Goal: Task Accomplishment & Management: Complete application form

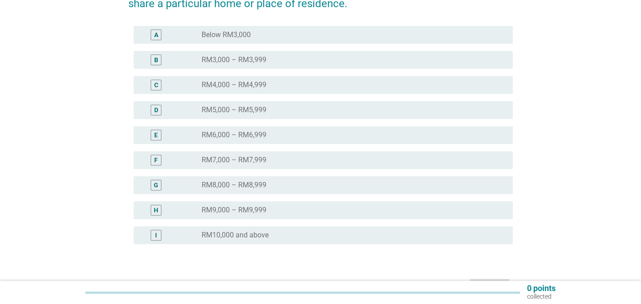
scroll to position [162, 0]
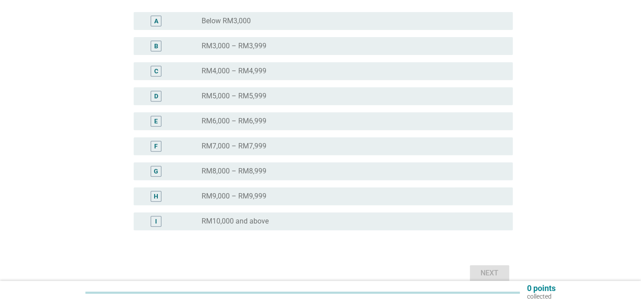
click at [266, 92] on div "radio_button_unchecked RM5,000 – RM5,999" at bounding box center [350, 96] width 297 height 9
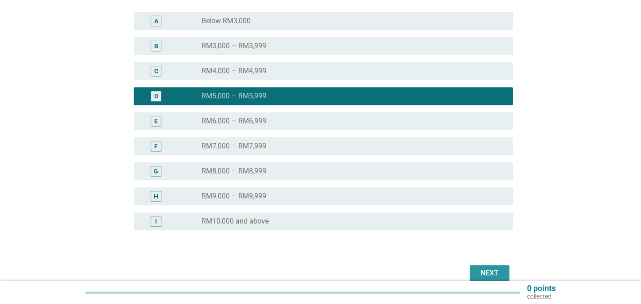
click at [482, 273] on div "Next" at bounding box center [489, 273] width 25 height 11
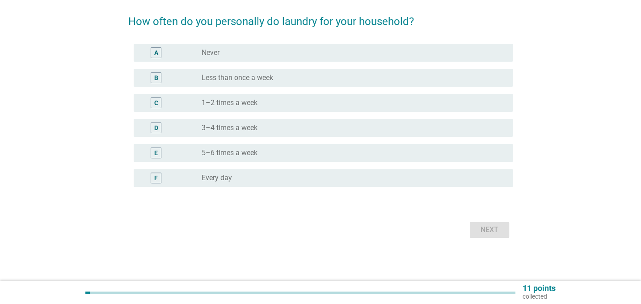
scroll to position [0, 0]
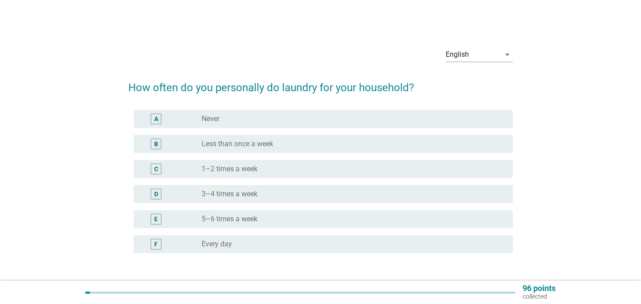
click at [154, 167] on div "C" at bounding box center [156, 169] width 4 height 9
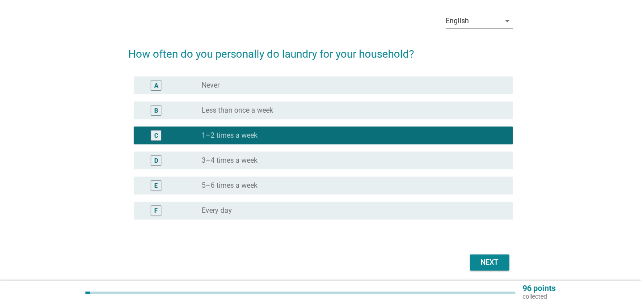
scroll to position [66, 0]
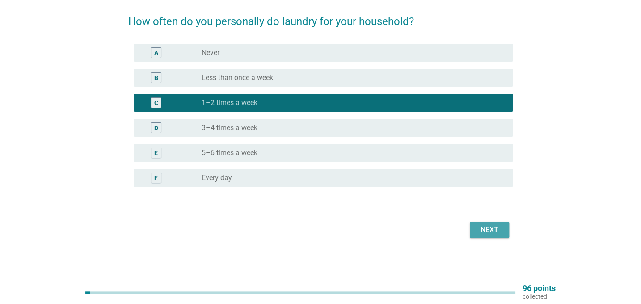
click at [489, 228] on div "Next" at bounding box center [489, 229] width 25 height 11
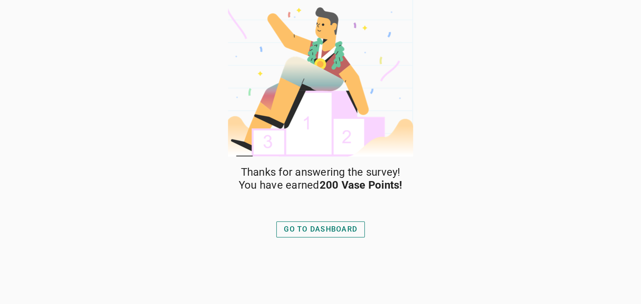
click at [314, 228] on div "GO TO DASHBOARD" at bounding box center [320, 229] width 73 height 11
click at [351, 233] on div "GO TO DASHBOARD" at bounding box center [320, 229] width 73 height 11
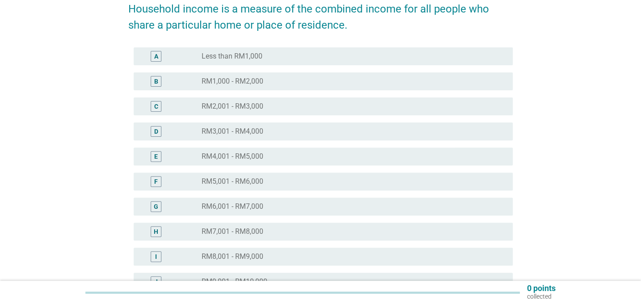
scroll to position [81, 0]
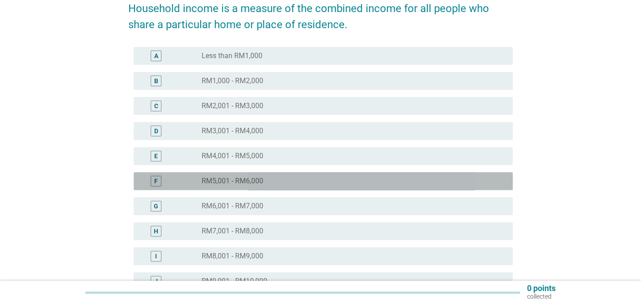
click at [157, 179] on div "F" at bounding box center [156, 181] width 4 height 9
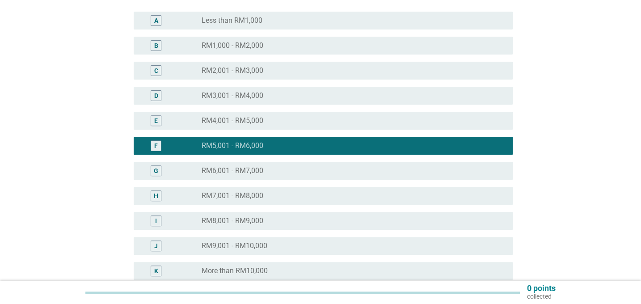
scroll to position [203, 0]
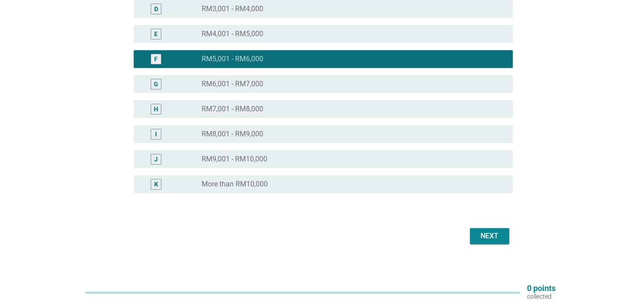
click at [491, 233] on div "Next" at bounding box center [489, 236] width 25 height 11
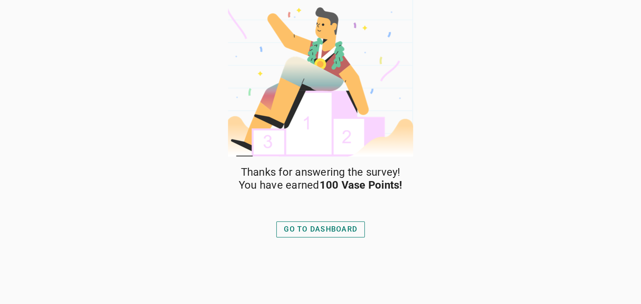
click at [336, 231] on div "GO TO DASHBOARD" at bounding box center [320, 229] width 73 height 11
